Goal: Transaction & Acquisition: Purchase product/service

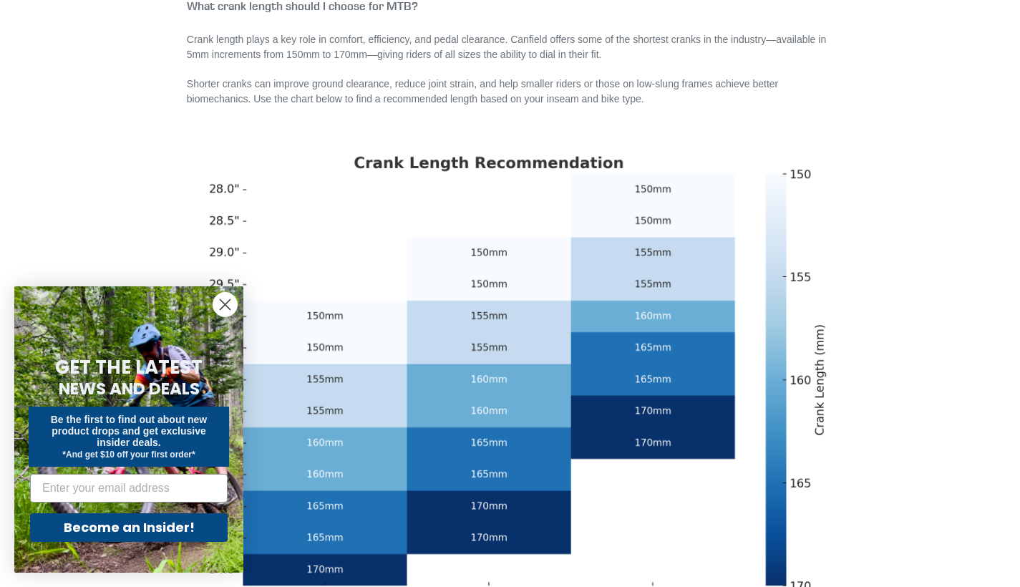
click at [226, 304] on icon "Close dialog" at bounding box center [226, 305] width 10 height 10
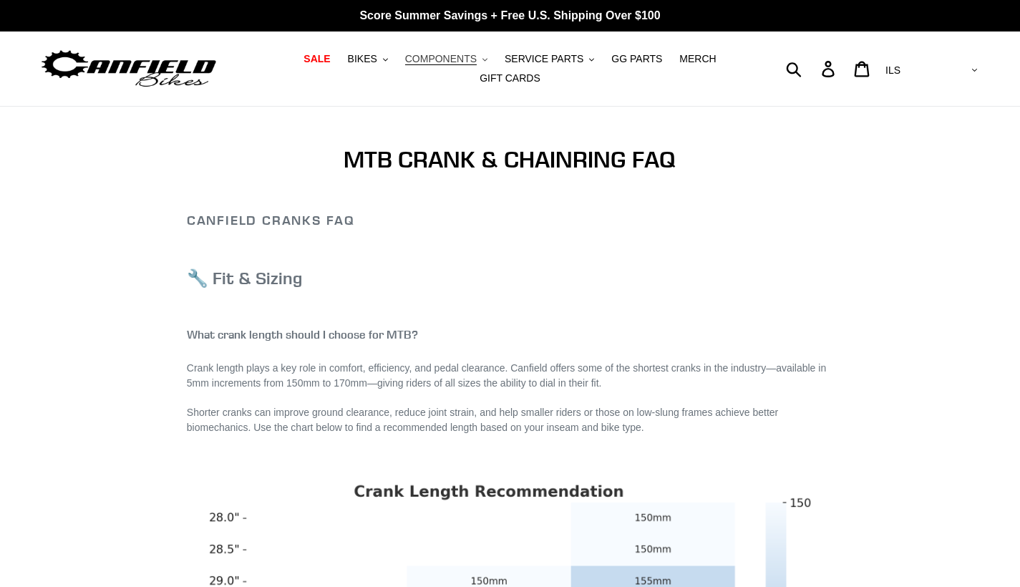
click at [473, 65] on span "COMPONENTS" at bounding box center [441, 59] width 72 height 12
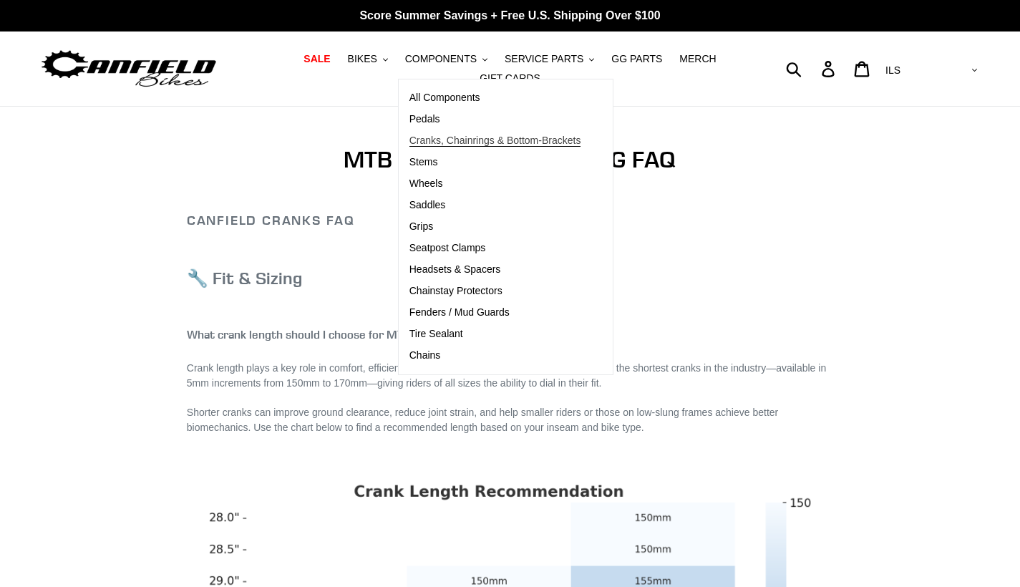
click at [441, 142] on span "Cranks, Chainrings & Bottom-Brackets" at bounding box center [496, 141] width 172 height 12
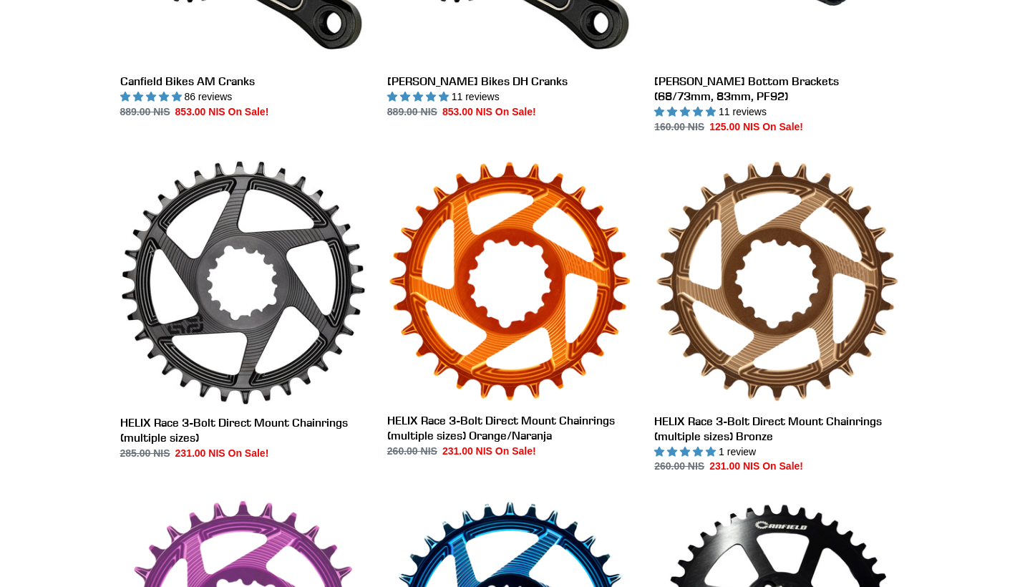
scroll to position [442, 0]
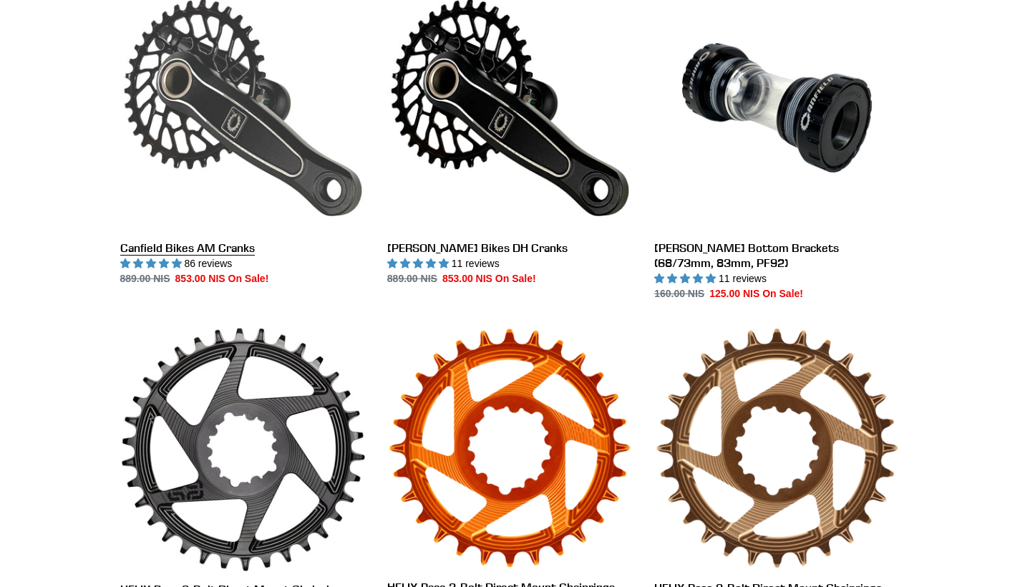
click at [231, 109] on link "Canfield Bikes AM Cranks" at bounding box center [243, 135] width 246 height 301
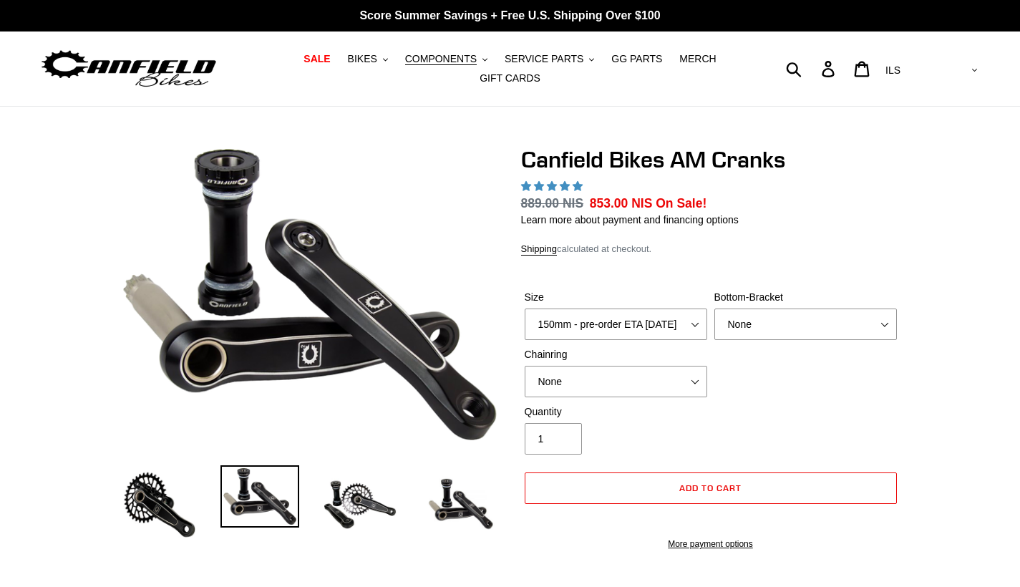
select select "highest-rating"
select select "155mm - pre-order ETA 9/30/25"
